Goal: Task Accomplishment & Management: Complete application form

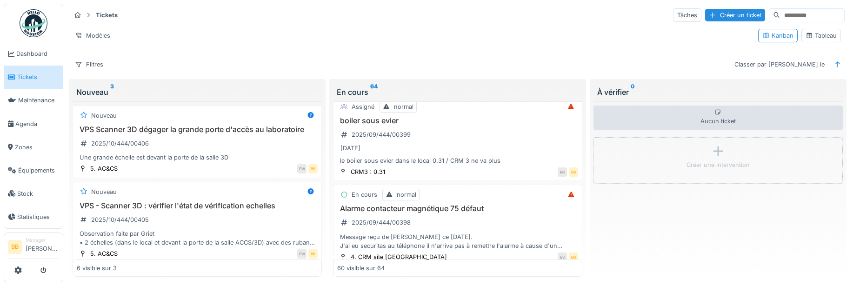
scroll to position [186, 0]
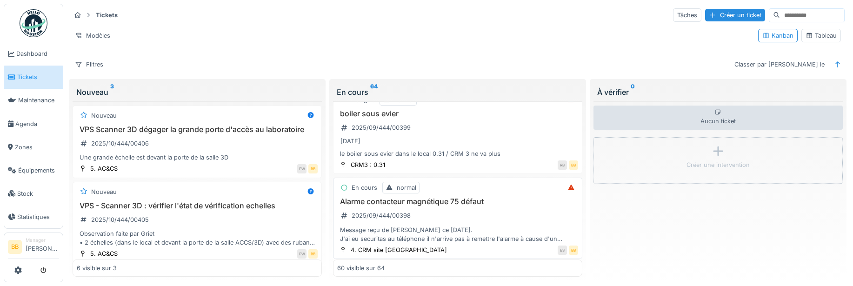
click at [397, 205] on h3 "Alarme contacteur magnétique 75 défaut" at bounding box center [457, 201] width 241 height 9
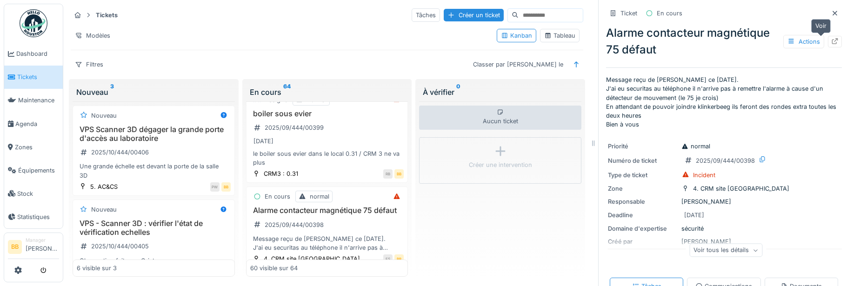
click at [828, 40] on div at bounding box center [835, 42] width 14 height 12
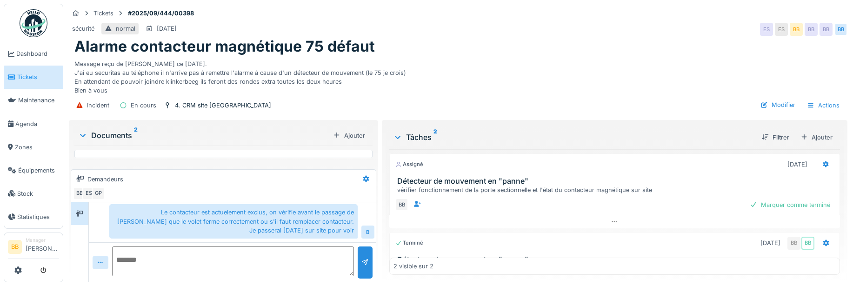
scroll to position [7, 0]
click at [145, 246] on textarea at bounding box center [233, 261] width 242 height 30
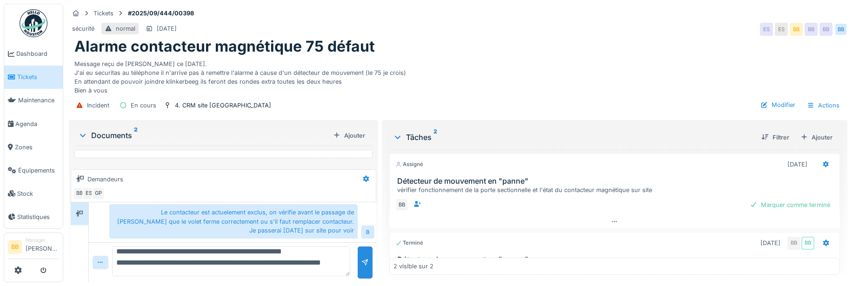
scroll to position [56, 0]
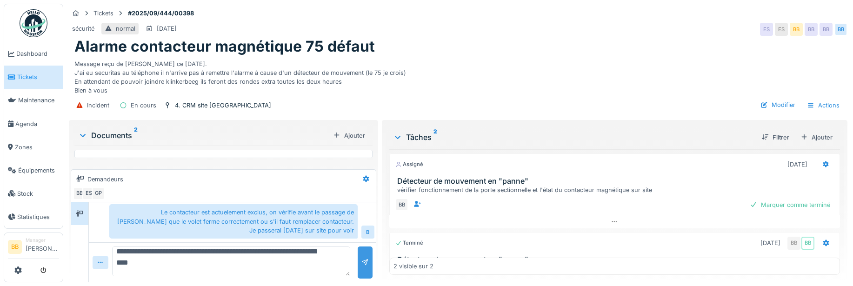
type textarea "**********"
click at [358, 246] on div at bounding box center [365, 262] width 15 height 32
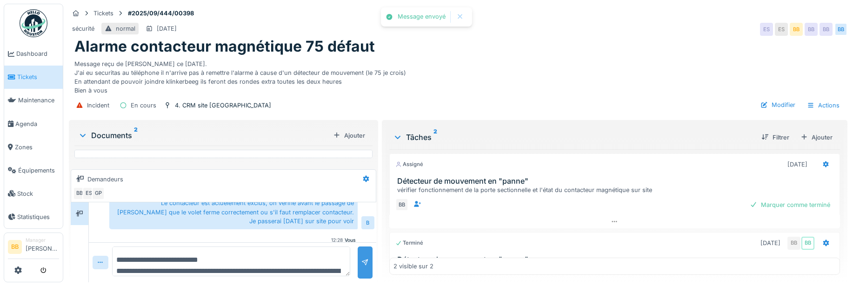
scroll to position [481, 0]
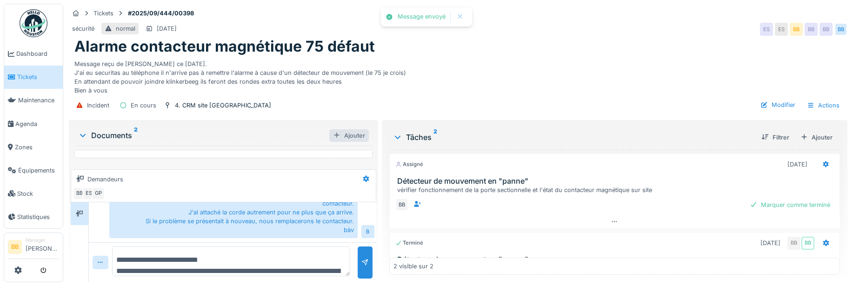
click at [336, 131] on div at bounding box center [336, 135] width 7 height 9
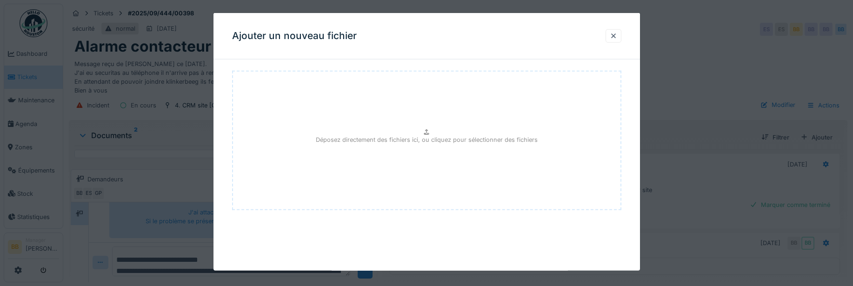
click at [326, 128] on div "Déposez directement des fichiers ici, ou cliquez pour sélectionner des fichiers" at bounding box center [426, 141] width 389 height 140
type input "**********"
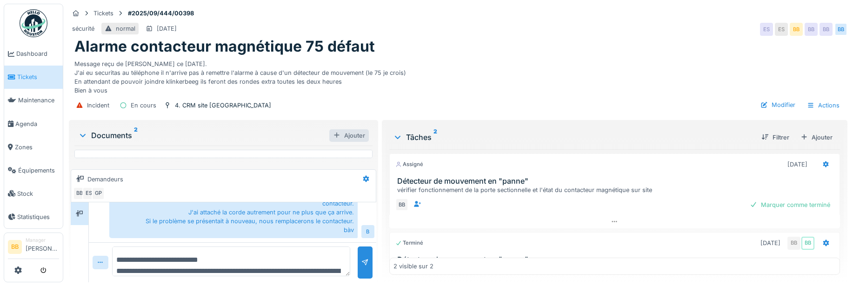
click at [337, 129] on div "Ajouter" at bounding box center [349, 135] width 40 height 13
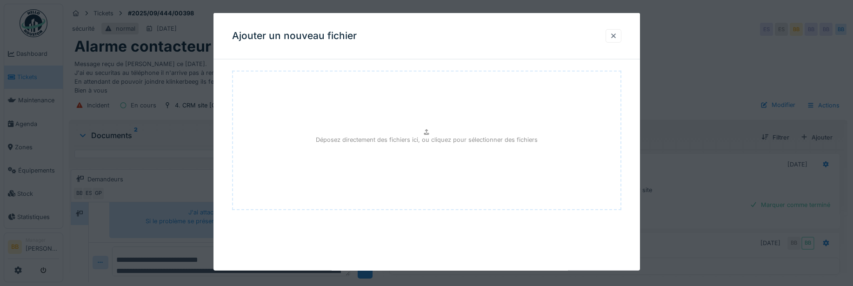
click at [617, 32] on div at bounding box center [613, 36] width 7 height 9
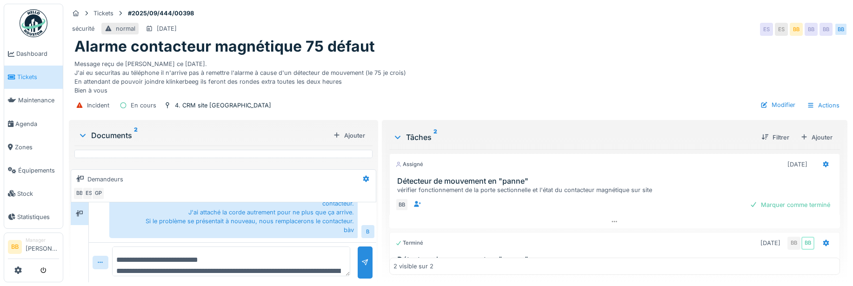
click at [87, 131] on div at bounding box center [82, 135] width 11 height 9
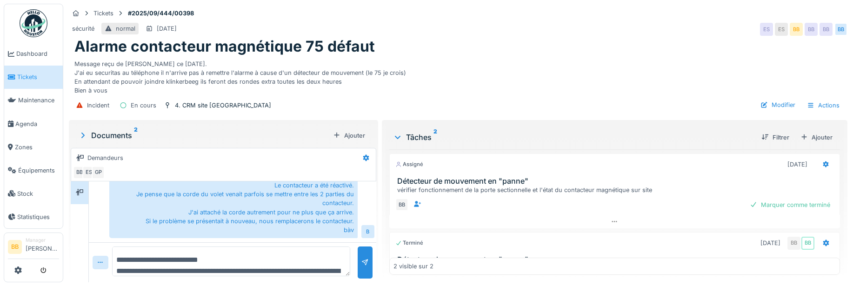
click at [82, 132] on icon at bounding box center [82, 135] width 9 height 7
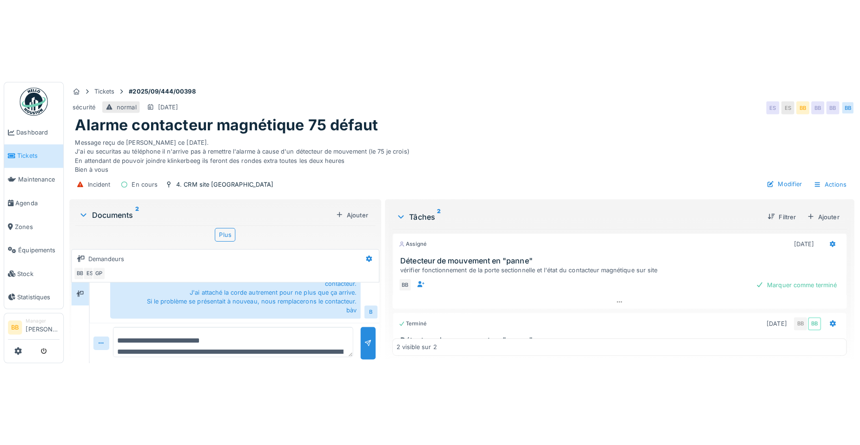
scroll to position [366, 0]
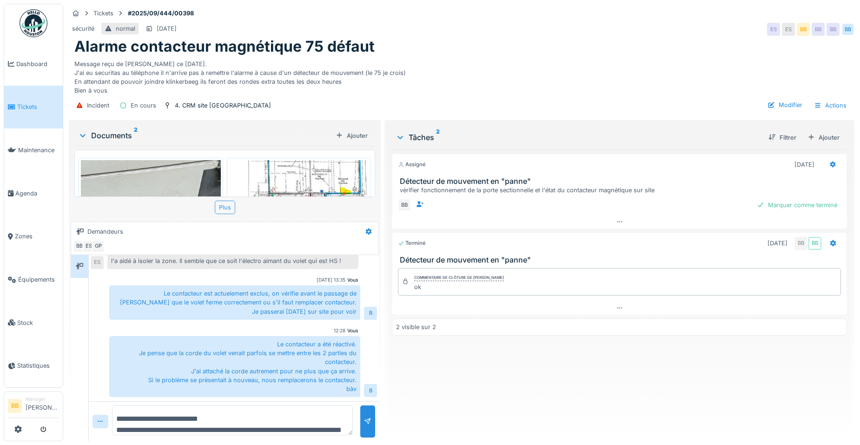
click at [227, 200] on div "Plus" at bounding box center [225, 206] width 20 height 13
click at [775, 199] on div "Marquer comme terminé" at bounding box center [797, 205] width 88 height 13
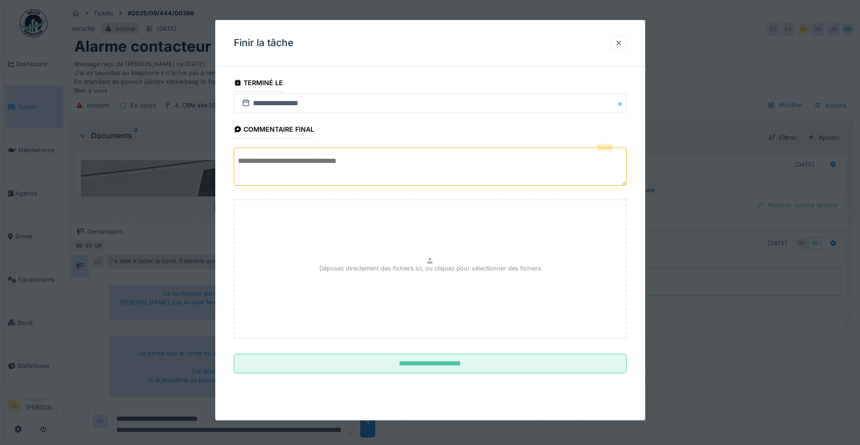
click at [492, 170] on textarea at bounding box center [430, 166] width 393 height 38
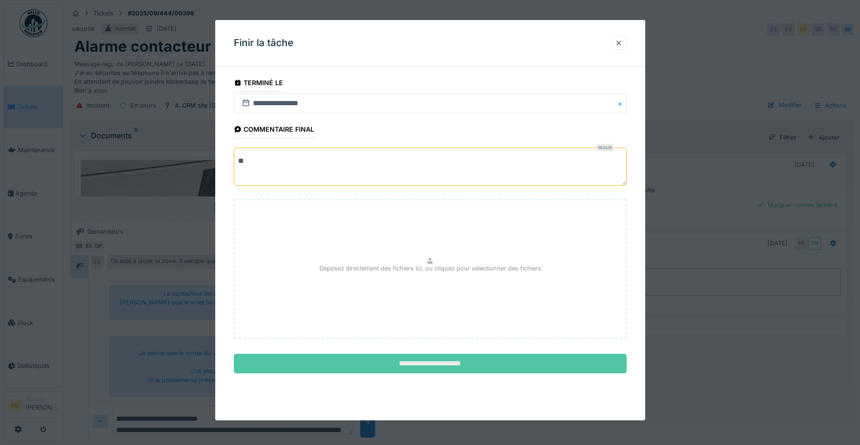
type textarea "**"
click at [478, 286] on input "**********" at bounding box center [430, 363] width 393 height 20
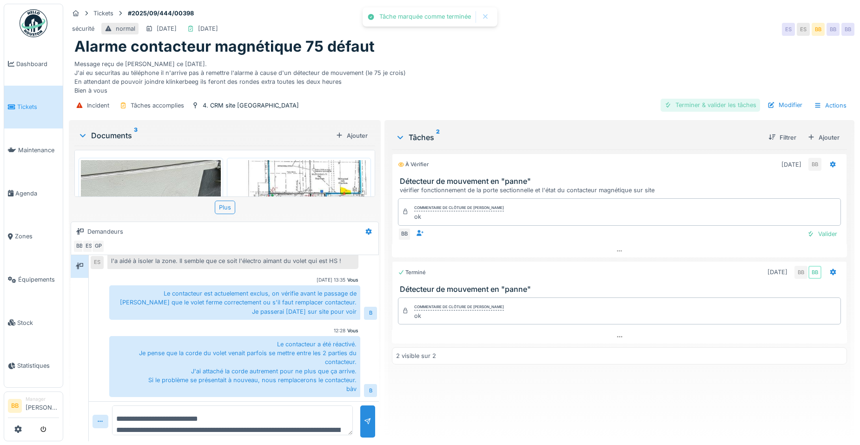
click at [699, 99] on div "Terminer & valider les tâches" at bounding box center [711, 105] width 100 height 13
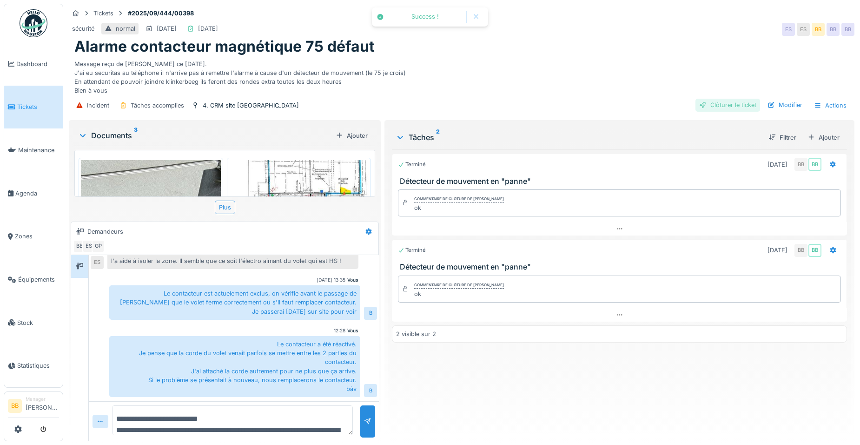
click at [708, 101] on div "Clôturer le ticket" at bounding box center [728, 105] width 65 height 13
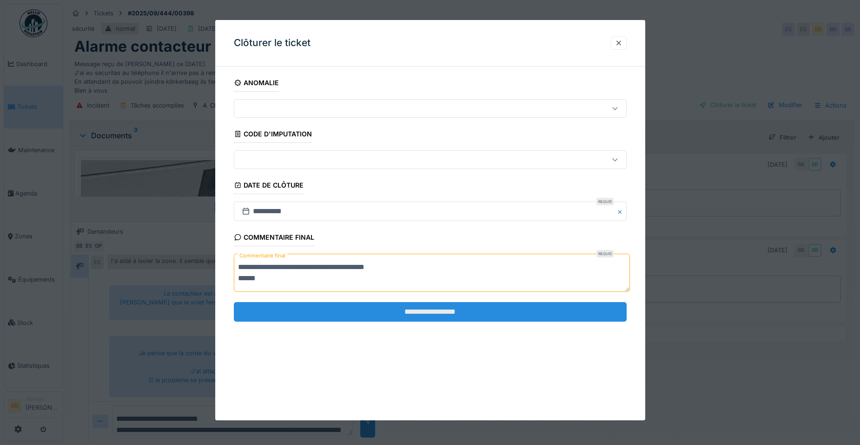
click at [402, 286] on input "**********" at bounding box center [430, 312] width 393 height 20
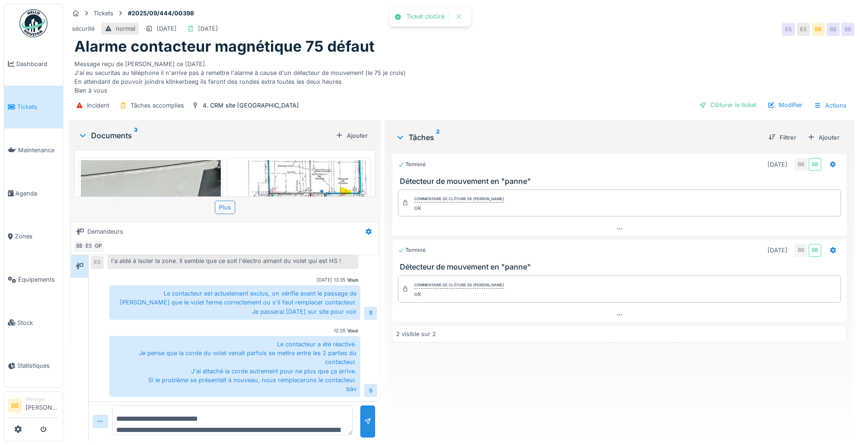
scroll to position [393, 0]
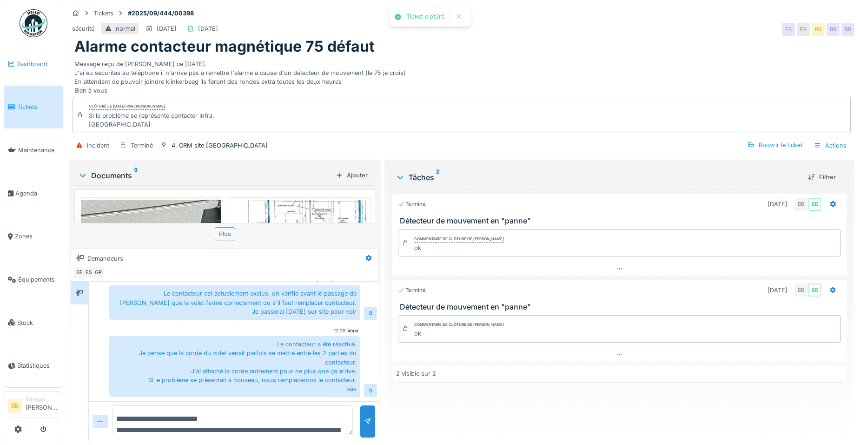
click at [40, 60] on span "Dashboard" at bounding box center [37, 64] width 43 height 9
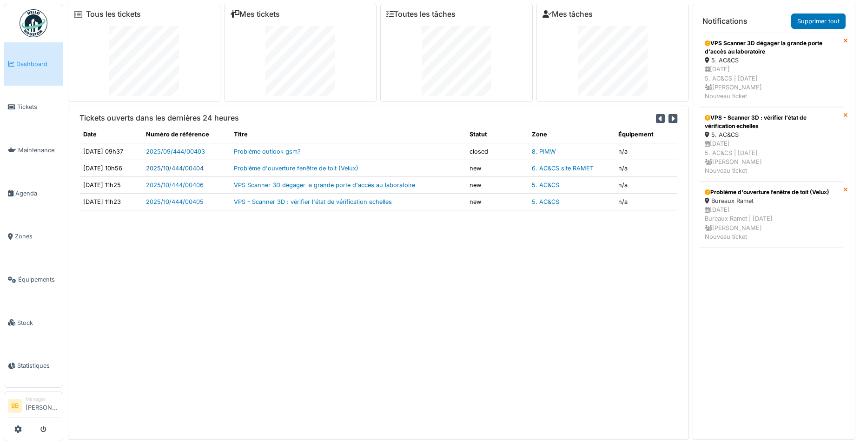
click at [204, 169] on link "2025/10/444/00404" at bounding box center [175, 168] width 58 height 7
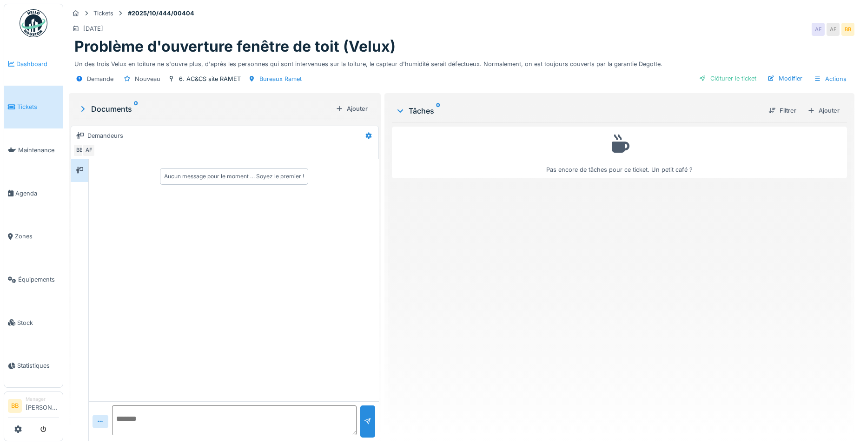
click at [38, 66] on span "Dashboard" at bounding box center [37, 64] width 43 height 9
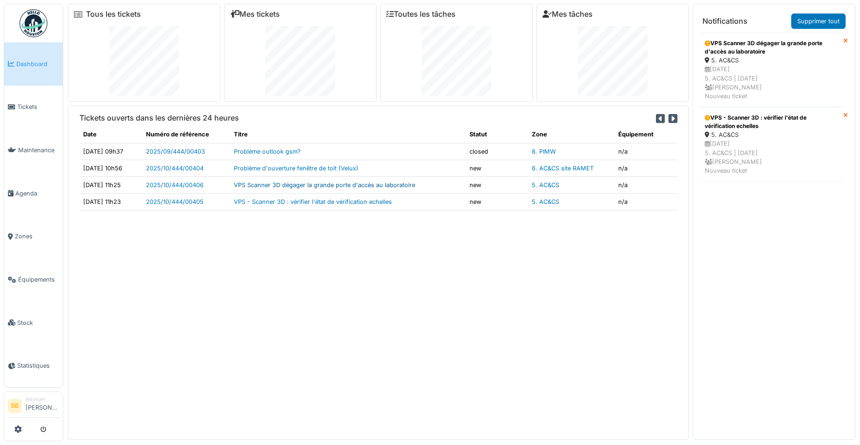
click at [297, 185] on link "VPS Scanner 3D dégager la grande porte d'accès au laboratoire" at bounding box center [324, 184] width 181 height 7
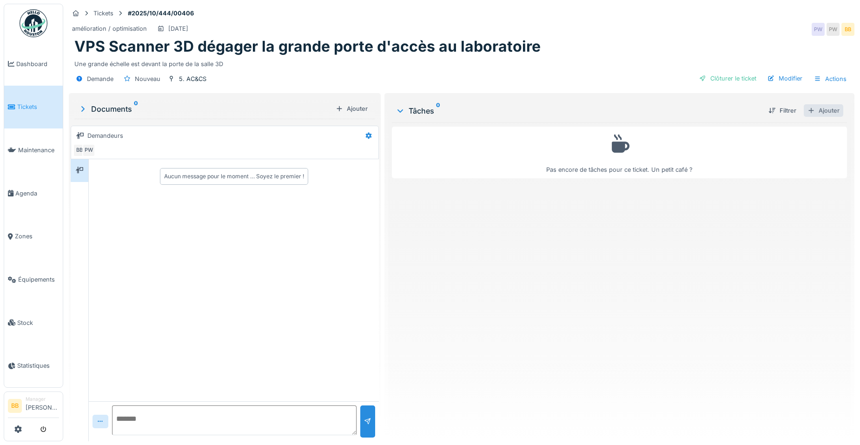
click at [819, 112] on div "Ajouter" at bounding box center [824, 110] width 40 height 13
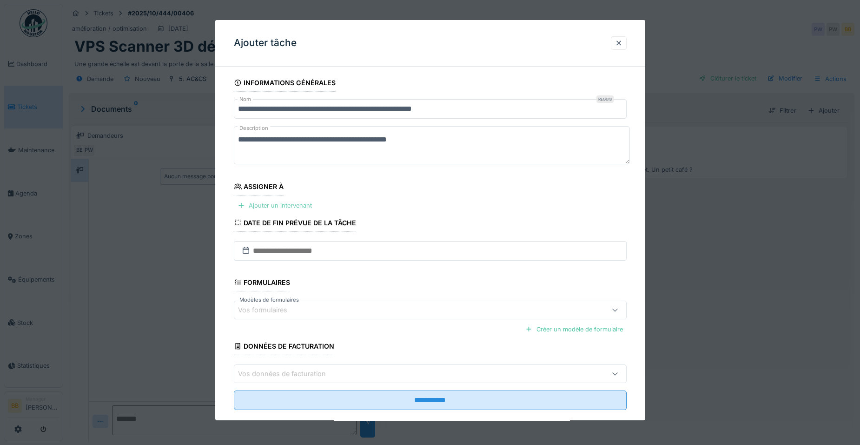
click at [302, 203] on div "Ajouter un intervenant" at bounding box center [275, 205] width 82 height 13
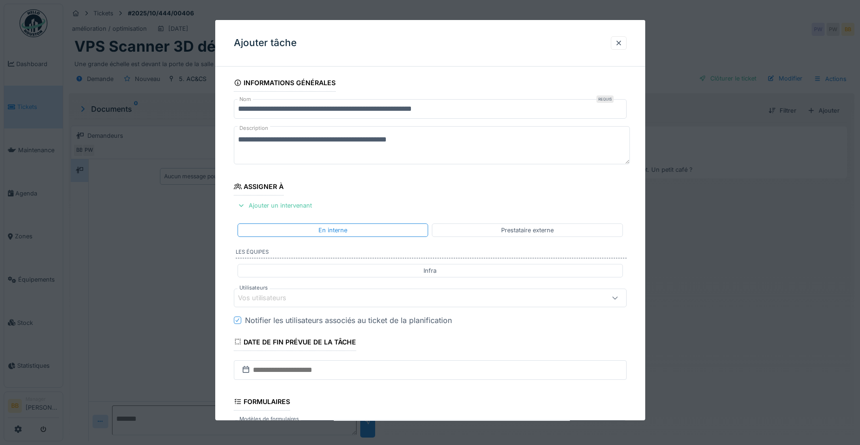
click at [288, 299] on div "Vos utilisateurs" at bounding box center [268, 298] width 61 height 10
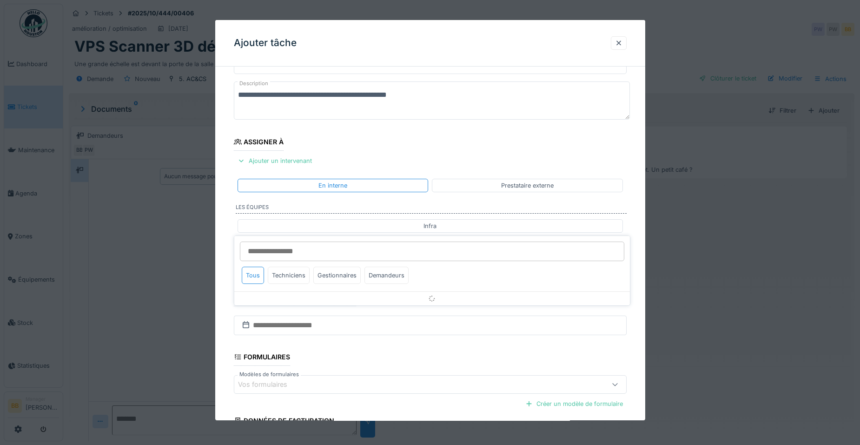
scroll to position [78, 0]
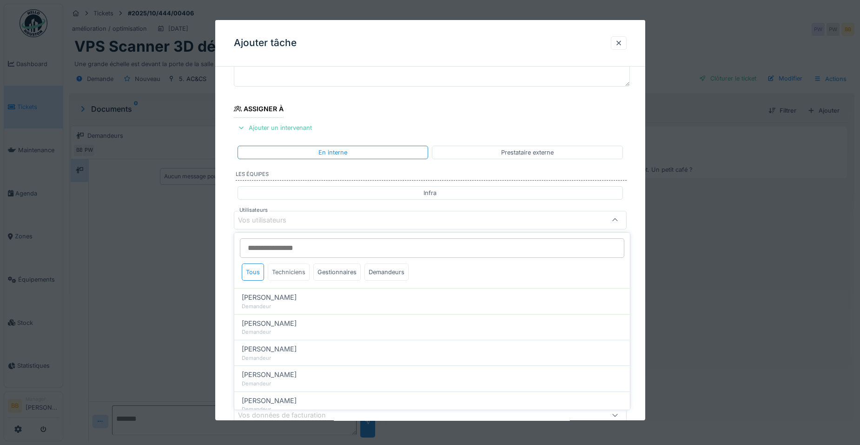
click at [293, 270] on div "Techniciens" at bounding box center [289, 271] width 42 height 17
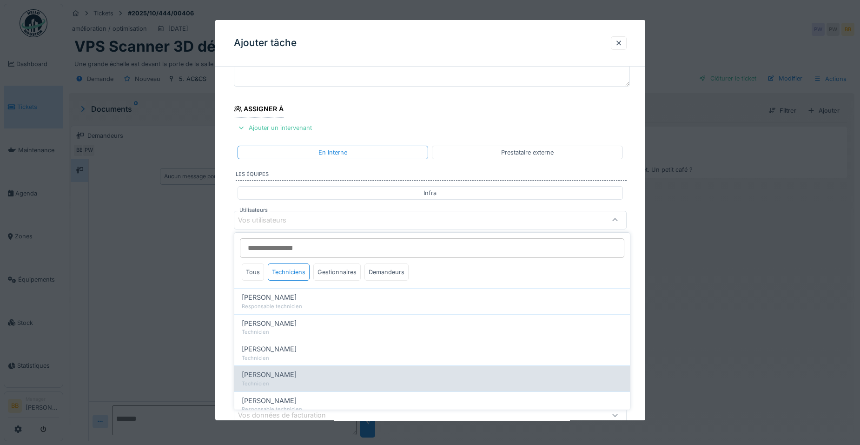
click at [300, 373] on div "Rodolphe Lise" at bounding box center [432, 374] width 381 height 10
type input "*****"
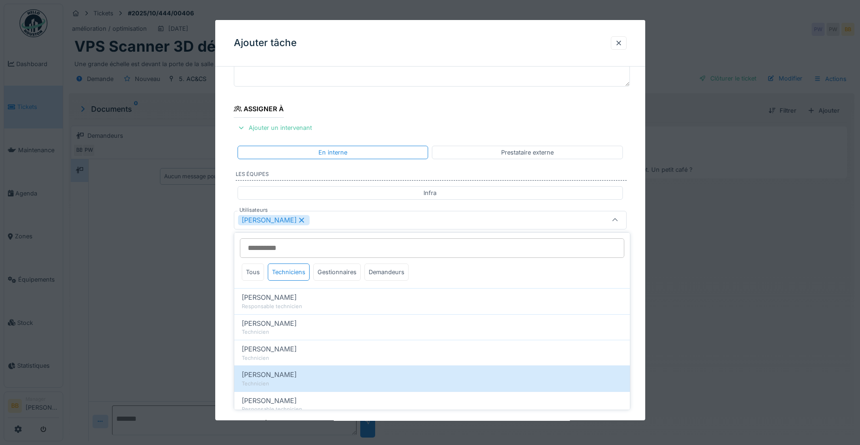
click at [154, 328] on div at bounding box center [430, 222] width 860 height 445
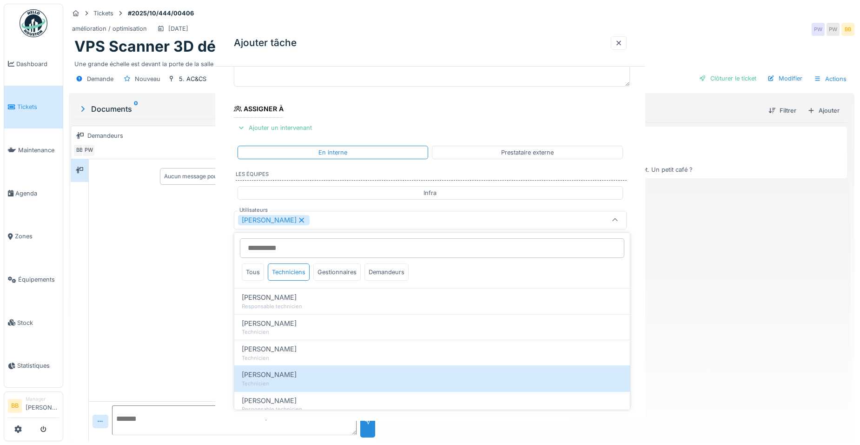
scroll to position [0, 0]
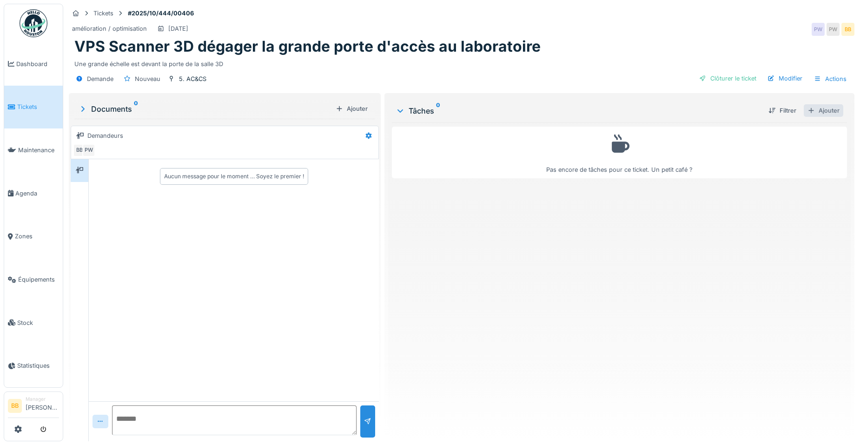
click at [829, 107] on div "Ajouter" at bounding box center [824, 110] width 40 height 13
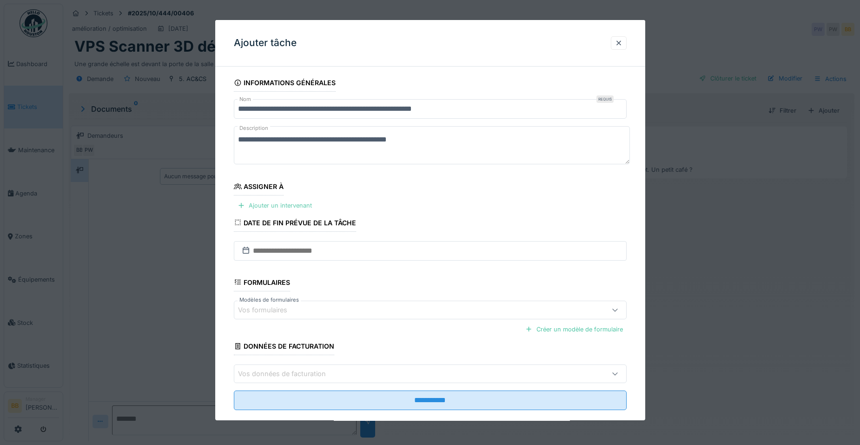
click at [300, 202] on div "Ajouter un intervenant" at bounding box center [275, 205] width 82 height 13
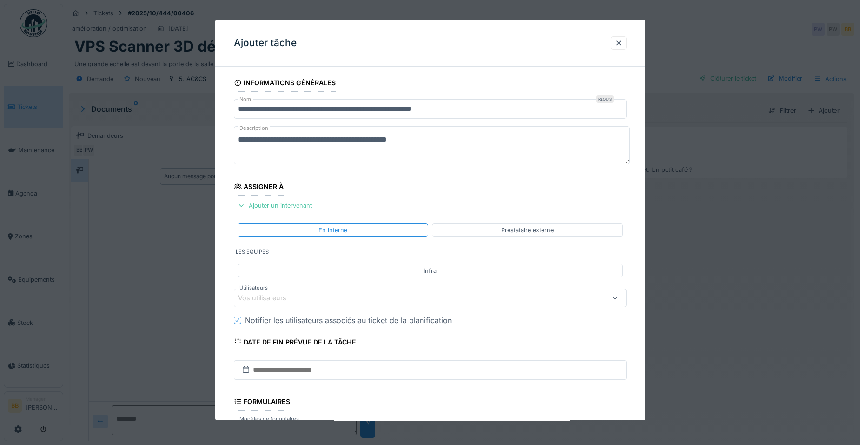
click at [308, 291] on div "Vos utilisateurs" at bounding box center [430, 297] width 393 height 19
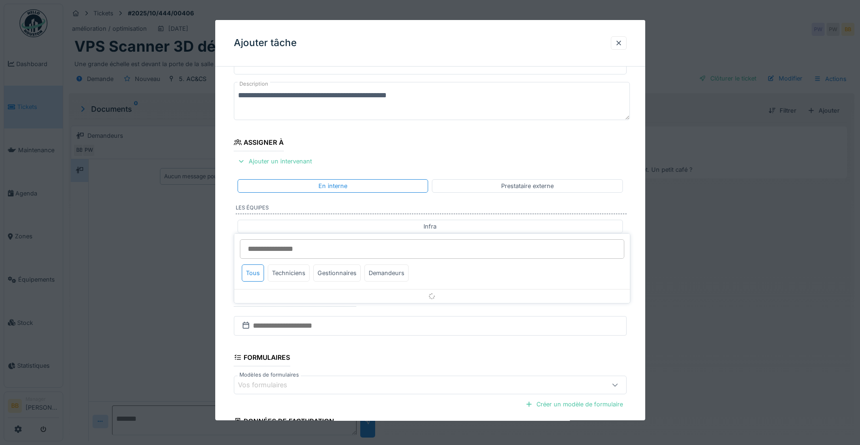
scroll to position [78, 0]
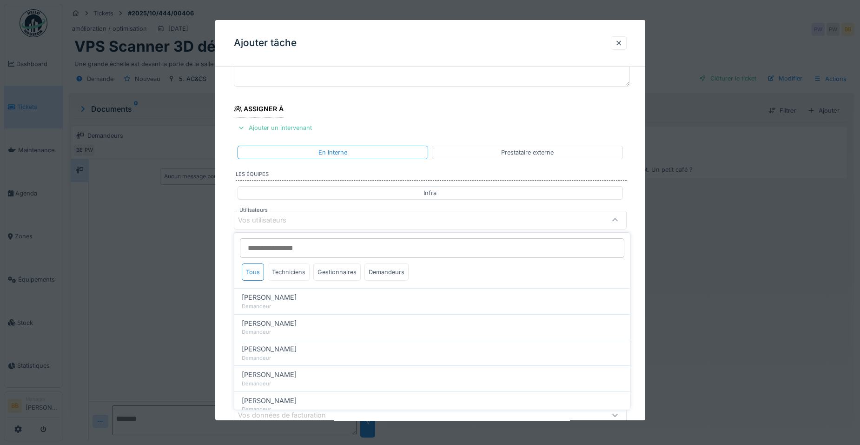
click at [298, 275] on div "Techniciens" at bounding box center [289, 271] width 42 height 17
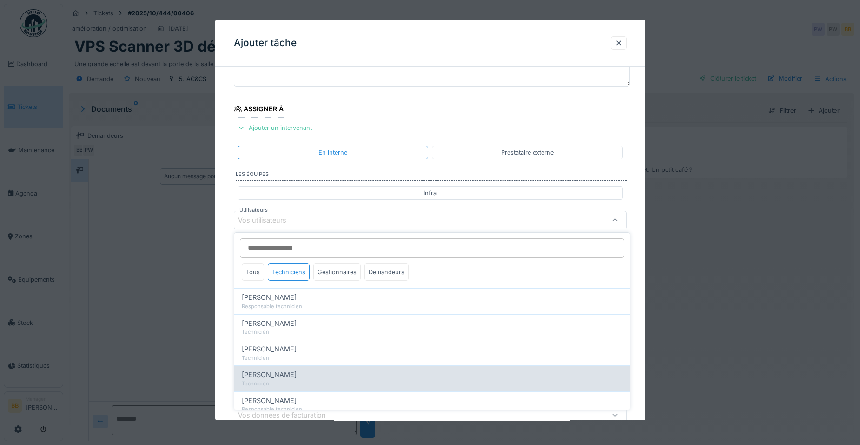
click at [283, 379] on span "Rodolphe Lise" at bounding box center [269, 374] width 55 height 10
type input "*****"
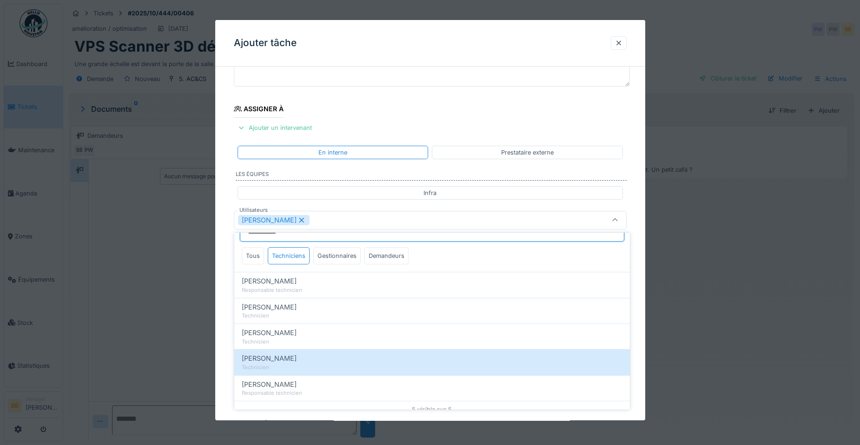
scroll to position [24, 0]
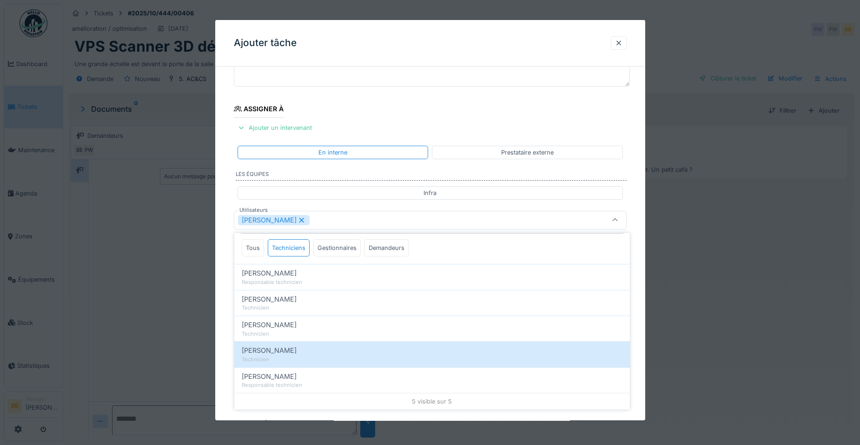
click at [635, 316] on div "**********" at bounding box center [430, 254] width 430 height 517
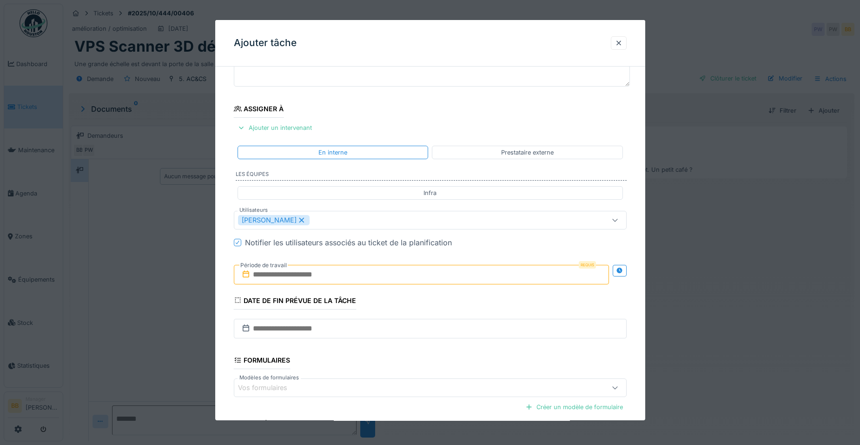
click at [400, 276] on input "text" at bounding box center [421, 275] width 375 height 20
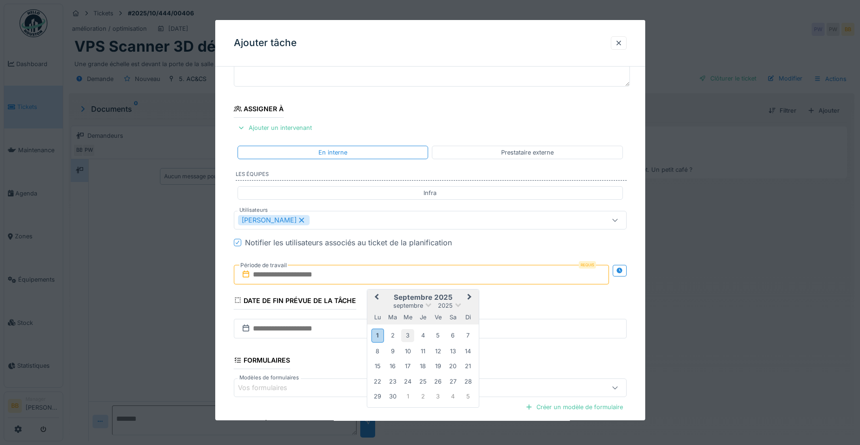
click at [406, 339] on div "3" at bounding box center [407, 335] width 13 height 13
click at [438, 347] on div "12" at bounding box center [438, 351] width 13 height 13
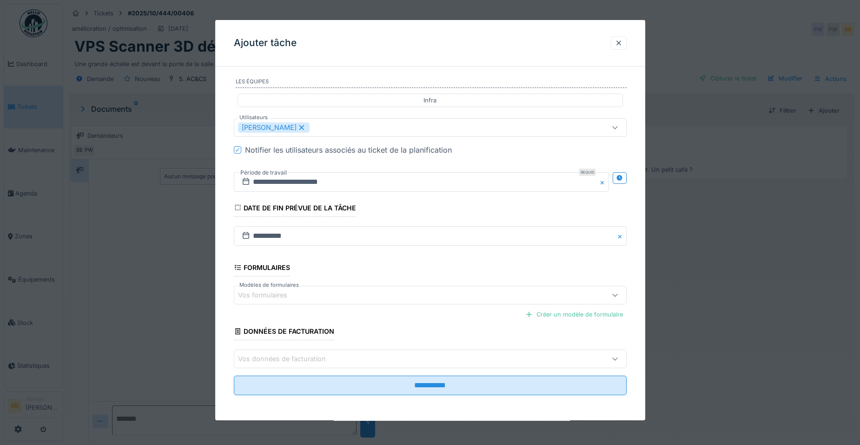
scroll to position [171, 0]
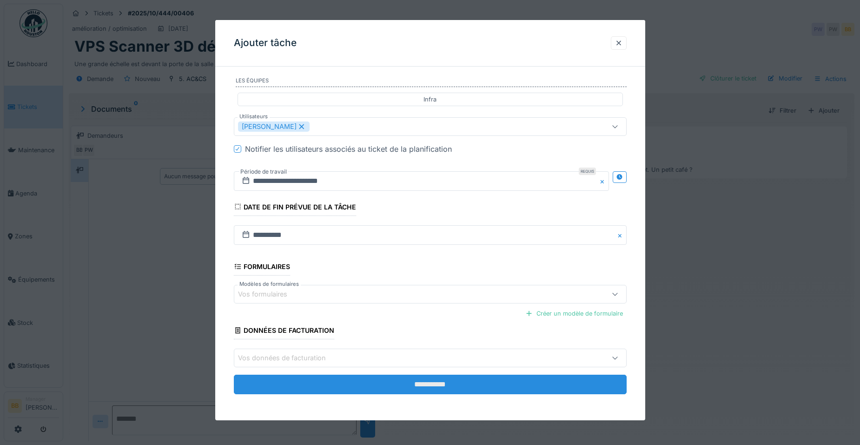
click at [349, 383] on input "**********" at bounding box center [430, 384] width 393 height 20
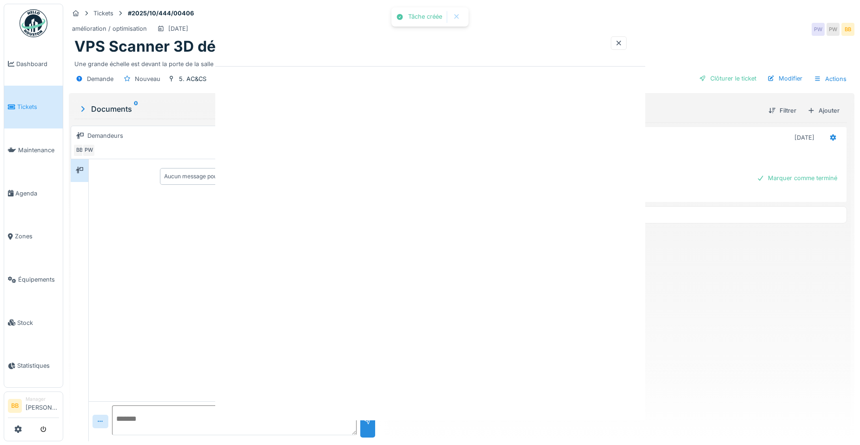
scroll to position [0, 0]
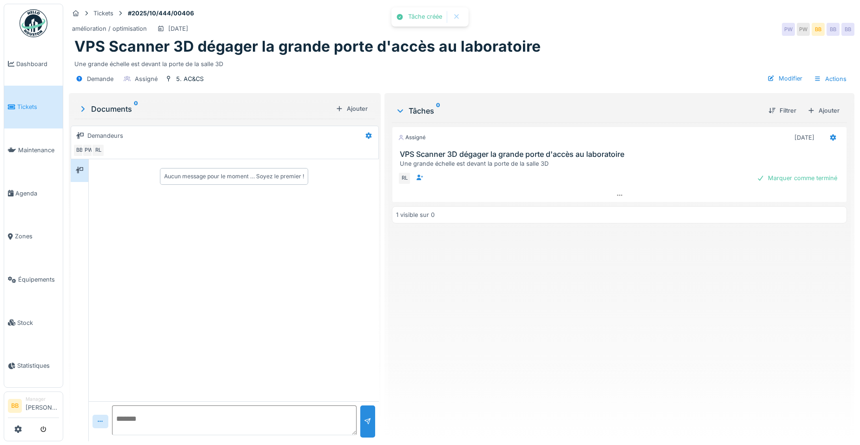
click at [241, 413] on textarea at bounding box center [234, 420] width 245 height 30
type textarea "**********"
click at [362, 412] on div at bounding box center [367, 421] width 15 height 32
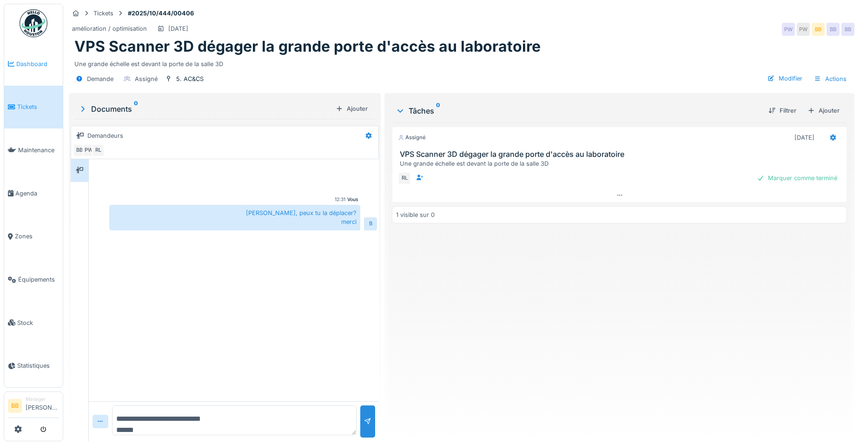
click at [46, 61] on span "Dashboard" at bounding box center [37, 64] width 43 height 9
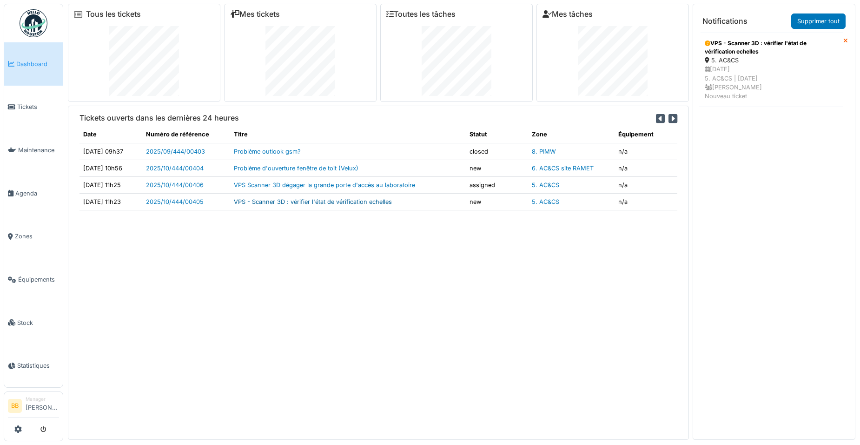
click at [291, 201] on link "VPS - Scanner 3D : vérifier l'état de vérification echelles" at bounding box center [313, 201] width 158 height 7
